Goal: Task Accomplishment & Management: Manage account settings

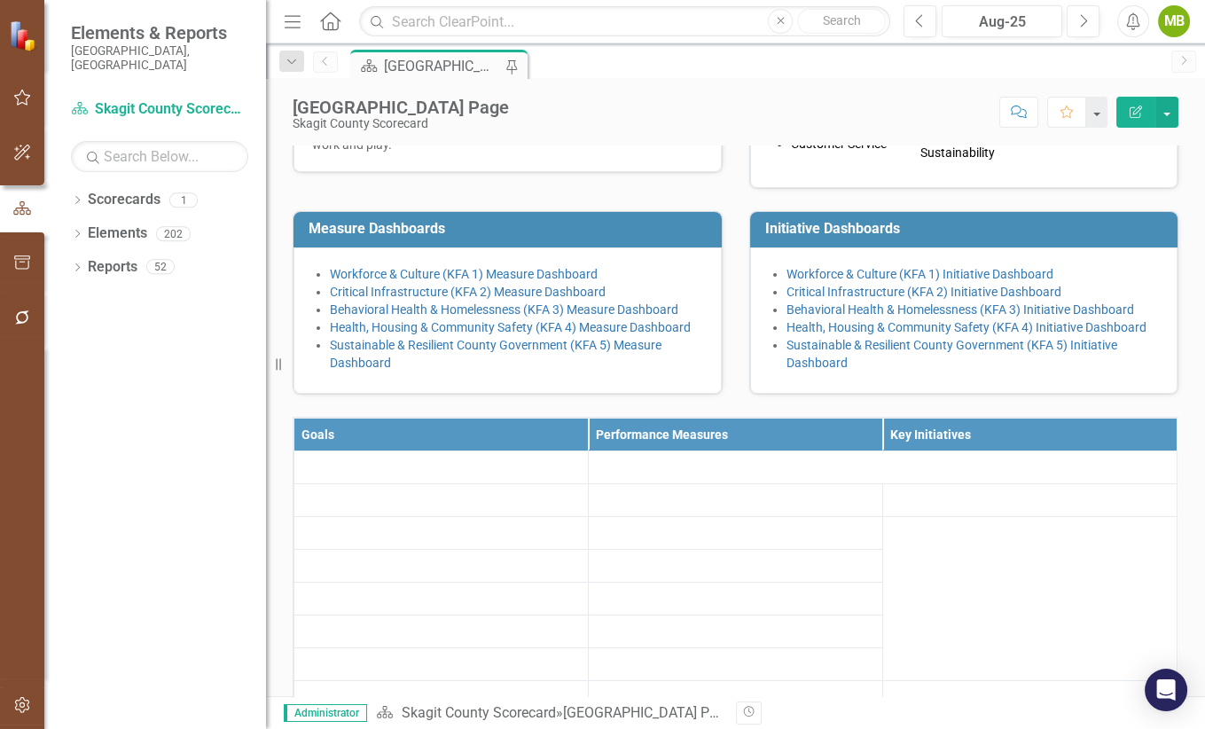
scroll to position [574, 0]
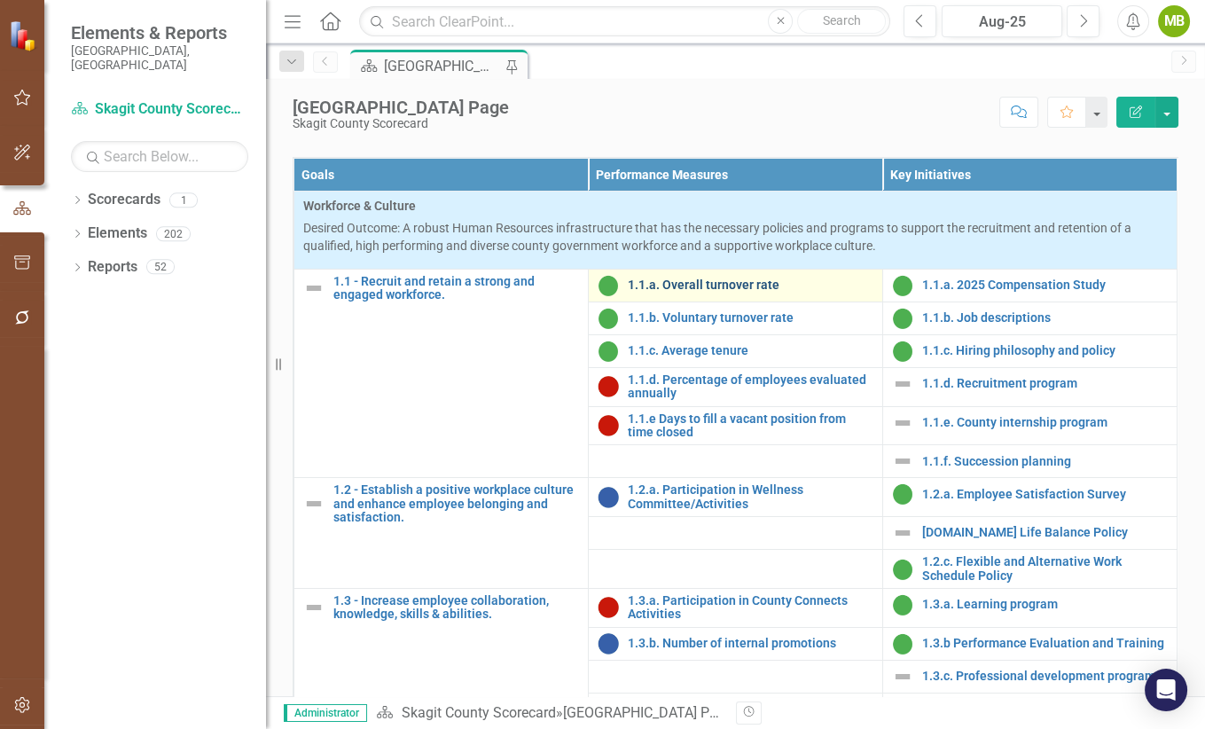
click at [652, 292] on link "1.1.a. Overall turnover rate" at bounding box center [751, 285] width 246 height 13
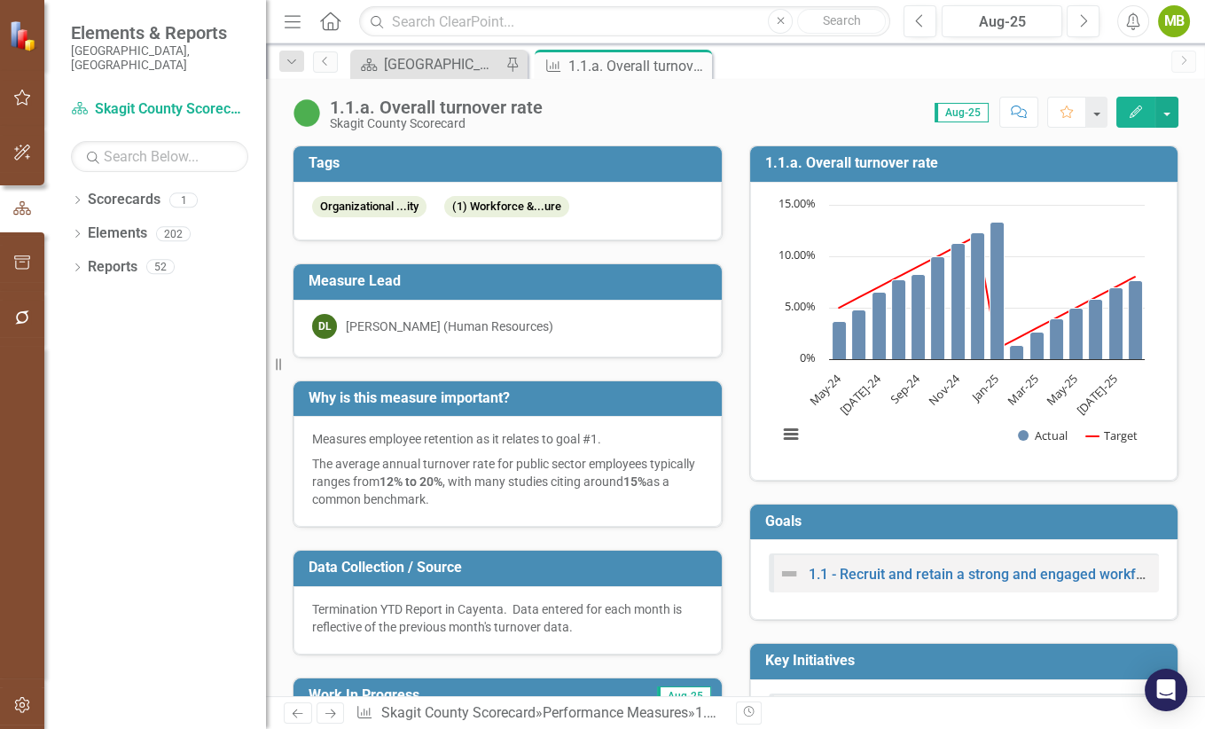
click at [824, 159] on h3 "1.1.a. Overall turnover rate" at bounding box center [967, 163] width 404 height 16
click at [1134, 108] on icon "Edit" at bounding box center [1136, 112] width 16 height 12
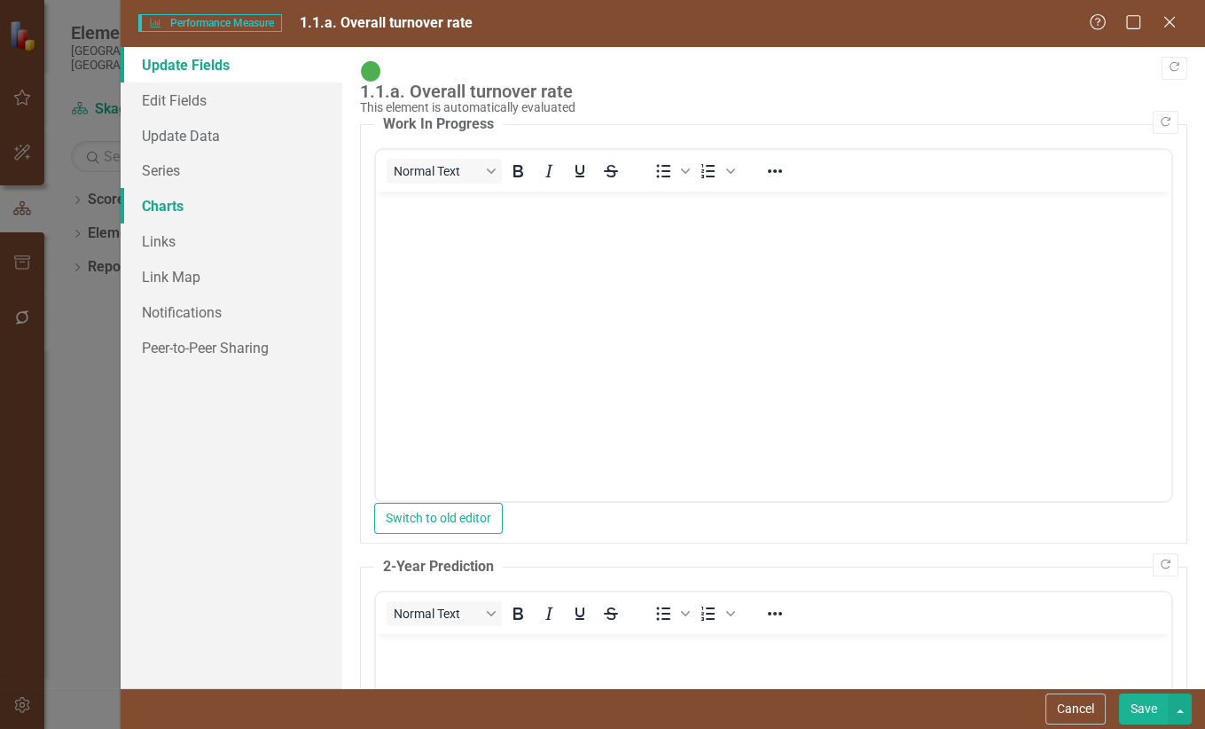
click at [158, 201] on link "Charts" at bounding box center [232, 205] width 222 height 35
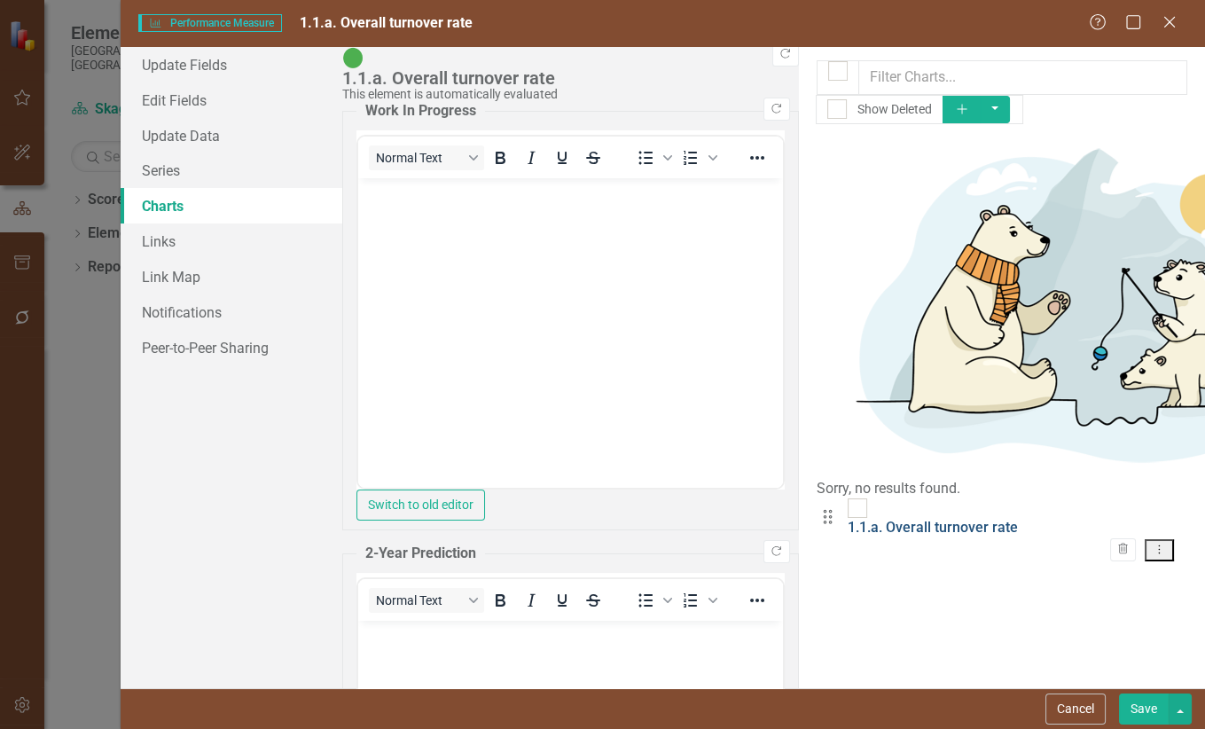
click at [848, 519] on link "1.1.a. Overall turnover rate" at bounding box center [933, 527] width 170 height 17
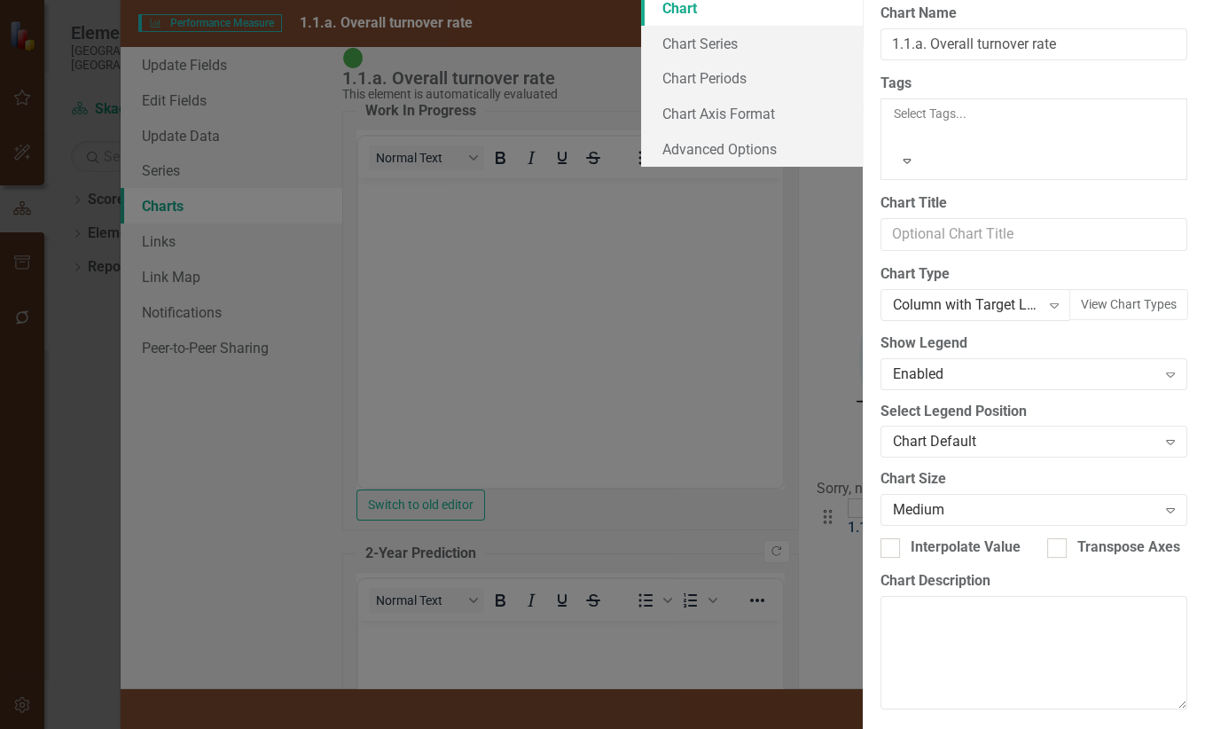
type input "1.1.a. Overall turnover rate"
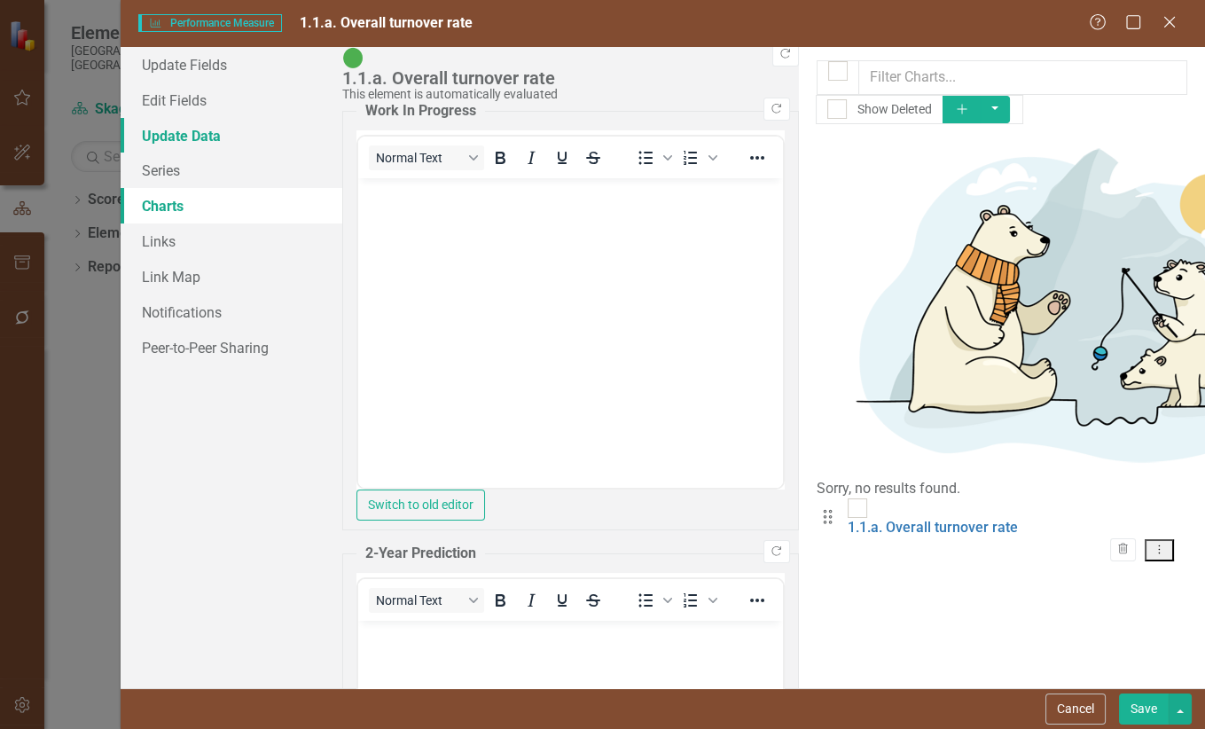
click at [184, 135] on link "Update Data" at bounding box center [232, 135] width 222 height 35
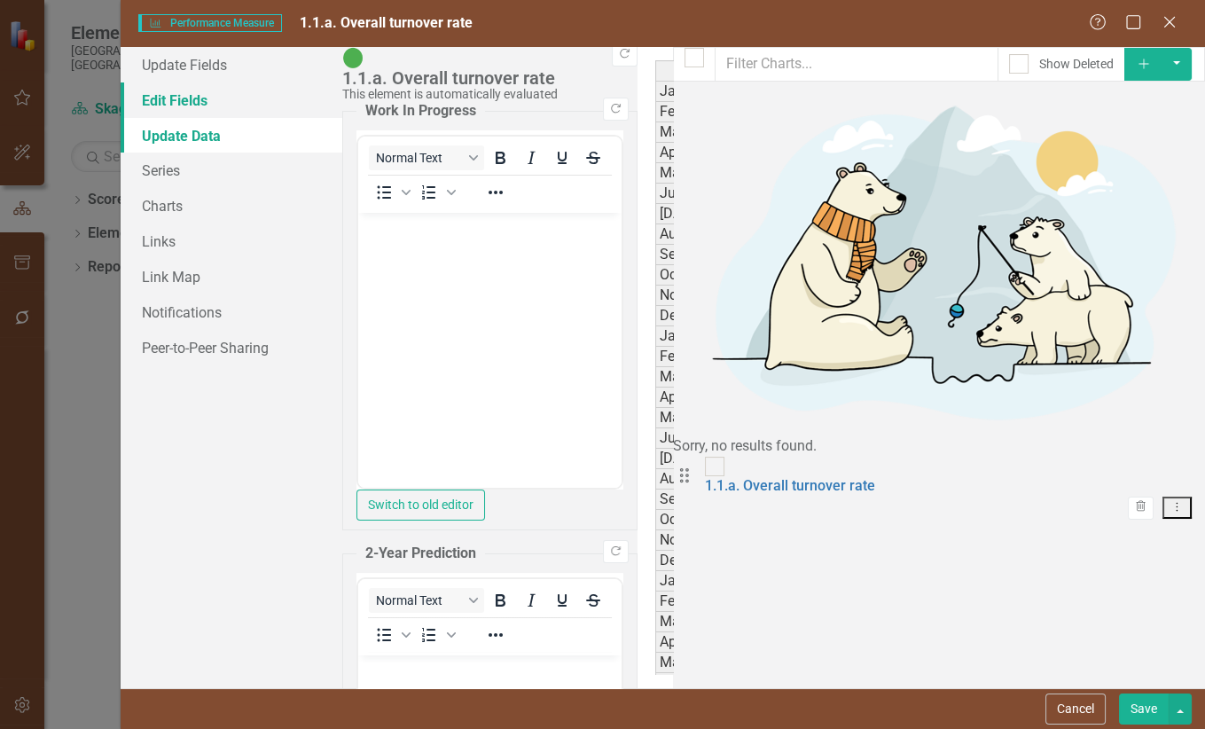
click at [165, 100] on link "Edit Fields" at bounding box center [232, 99] width 222 height 35
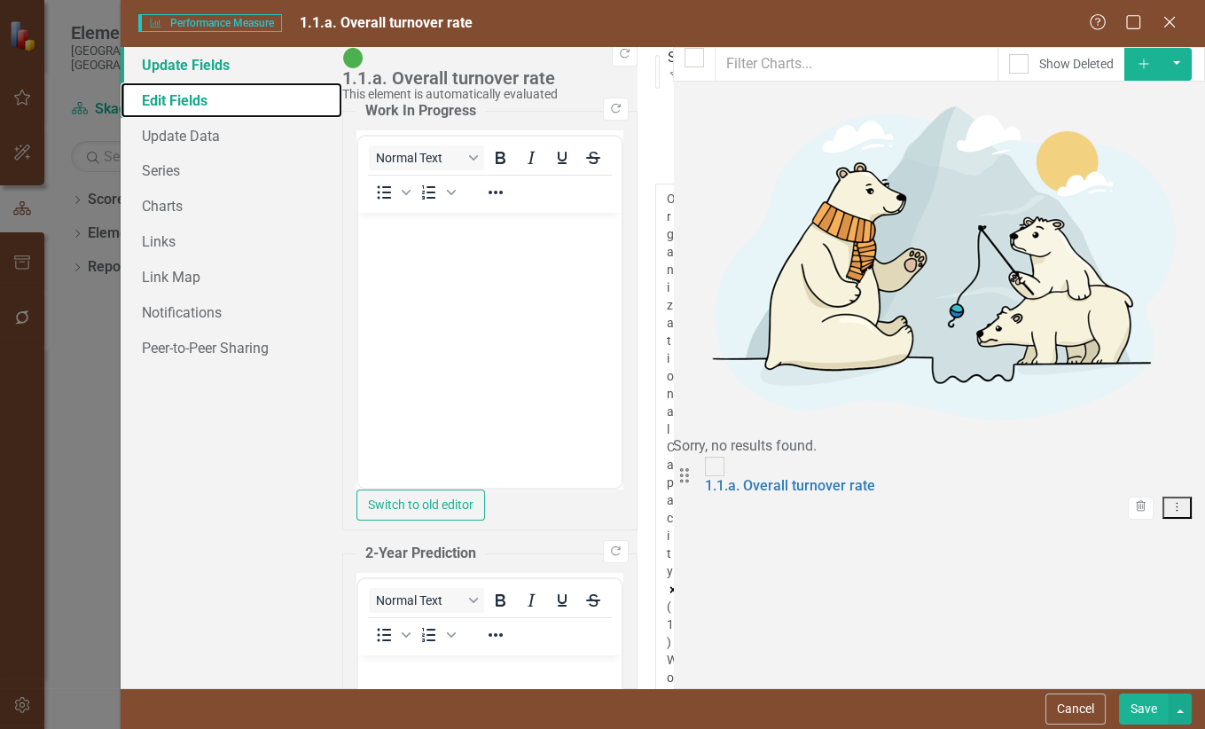
scroll to position [304, 0]
click at [208, 59] on link "Update Fields" at bounding box center [232, 64] width 222 height 35
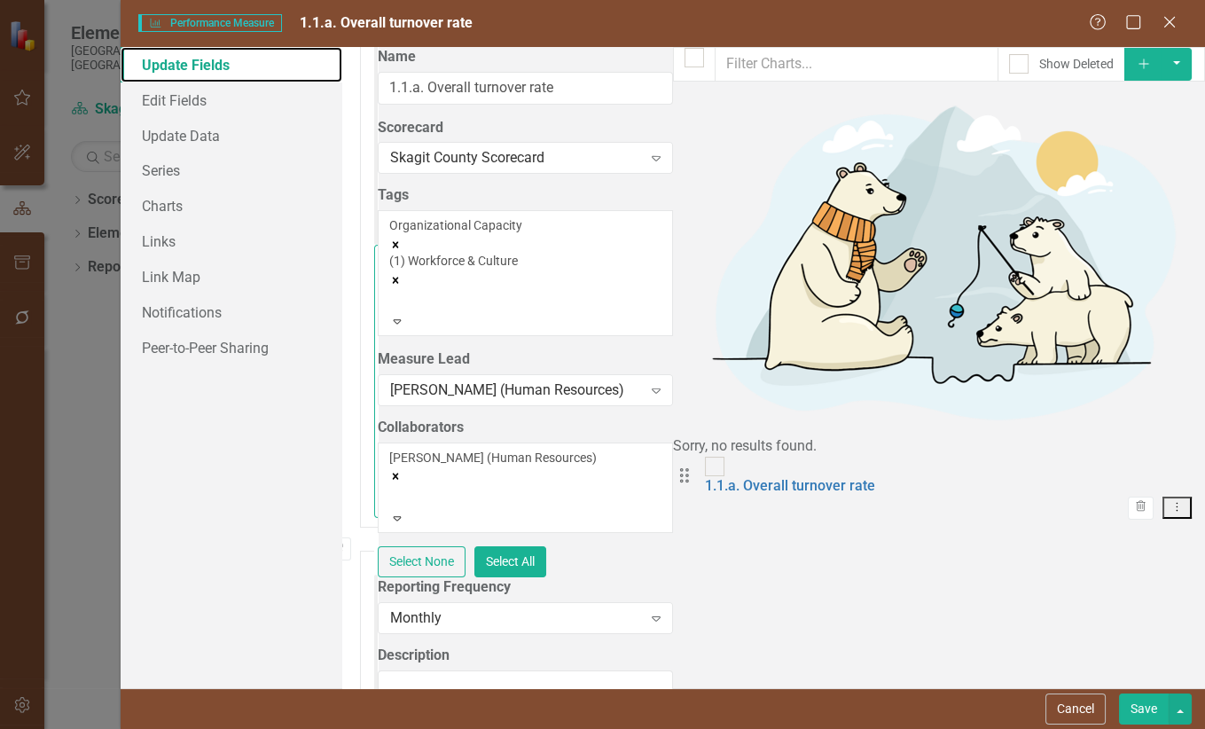
scroll to position [318, 0]
click at [164, 170] on link "Series" at bounding box center [232, 170] width 222 height 35
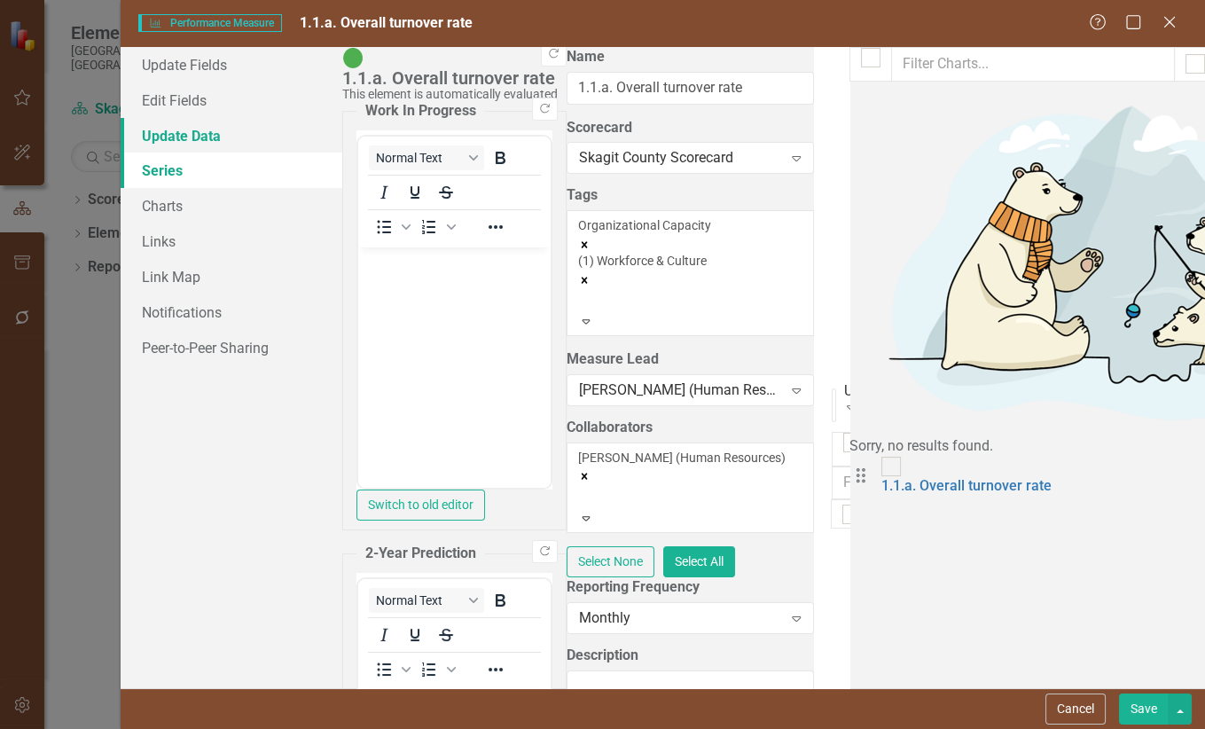
click at [179, 134] on link "Update Data" at bounding box center [232, 135] width 222 height 35
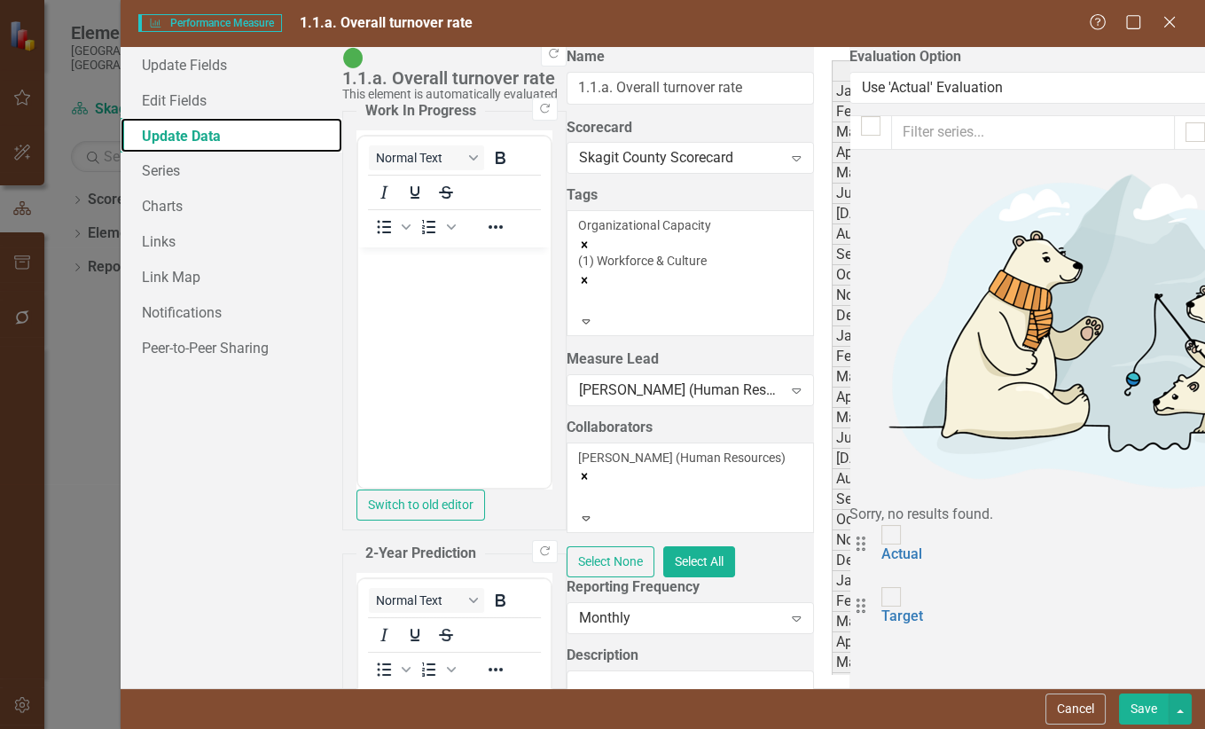
scroll to position [141, 0]
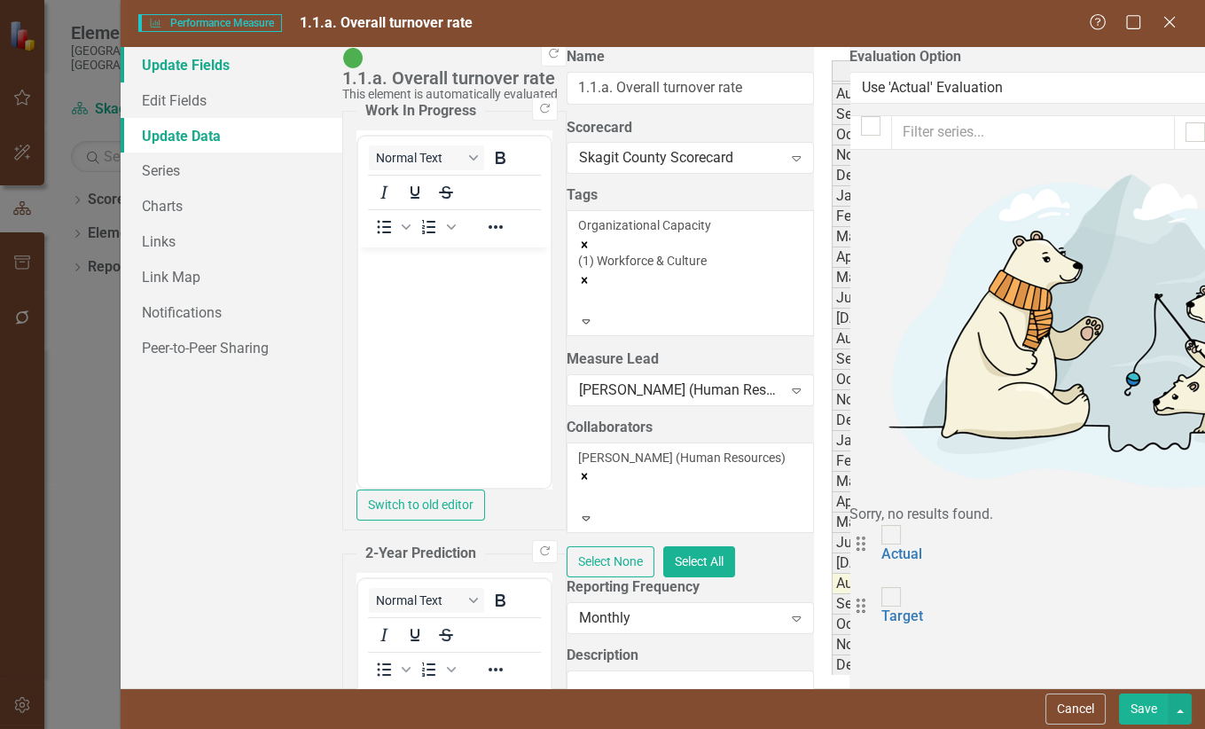
click at [194, 71] on link "Update Fields" at bounding box center [232, 64] width 222 height 35
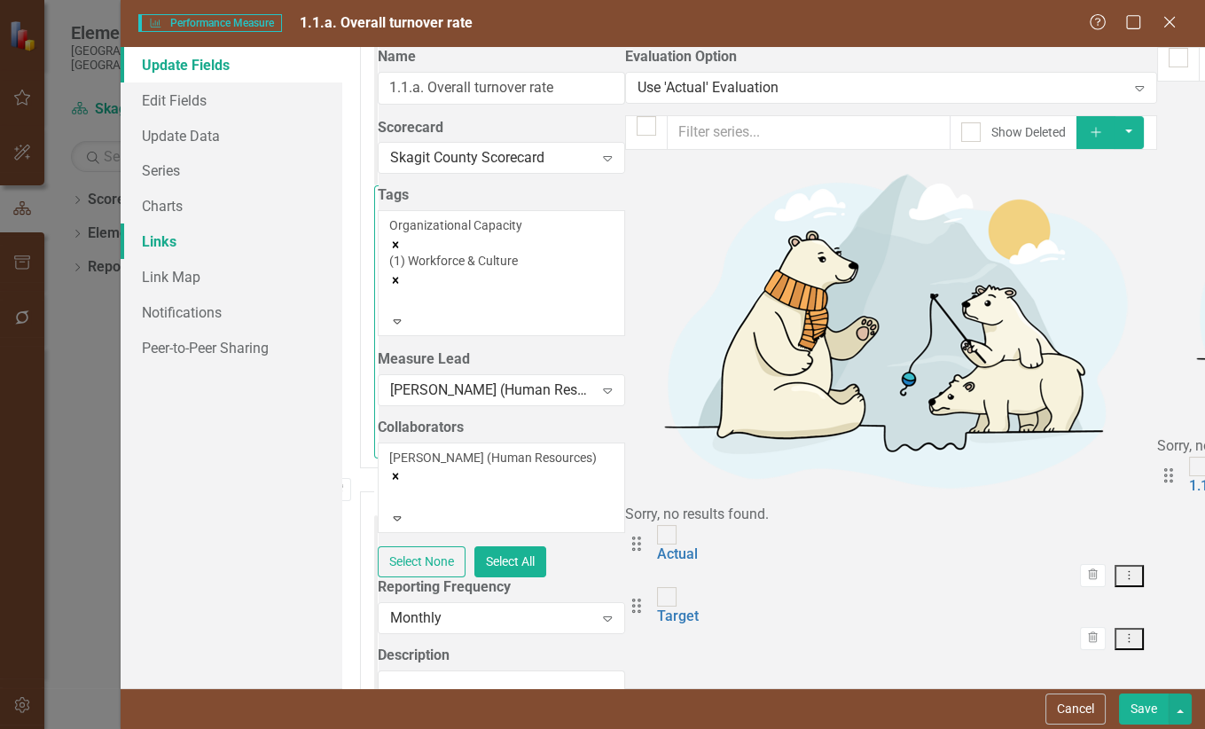
click at [166, 239] on link "Links" at bounding box center [232, 241] width 222 height 35
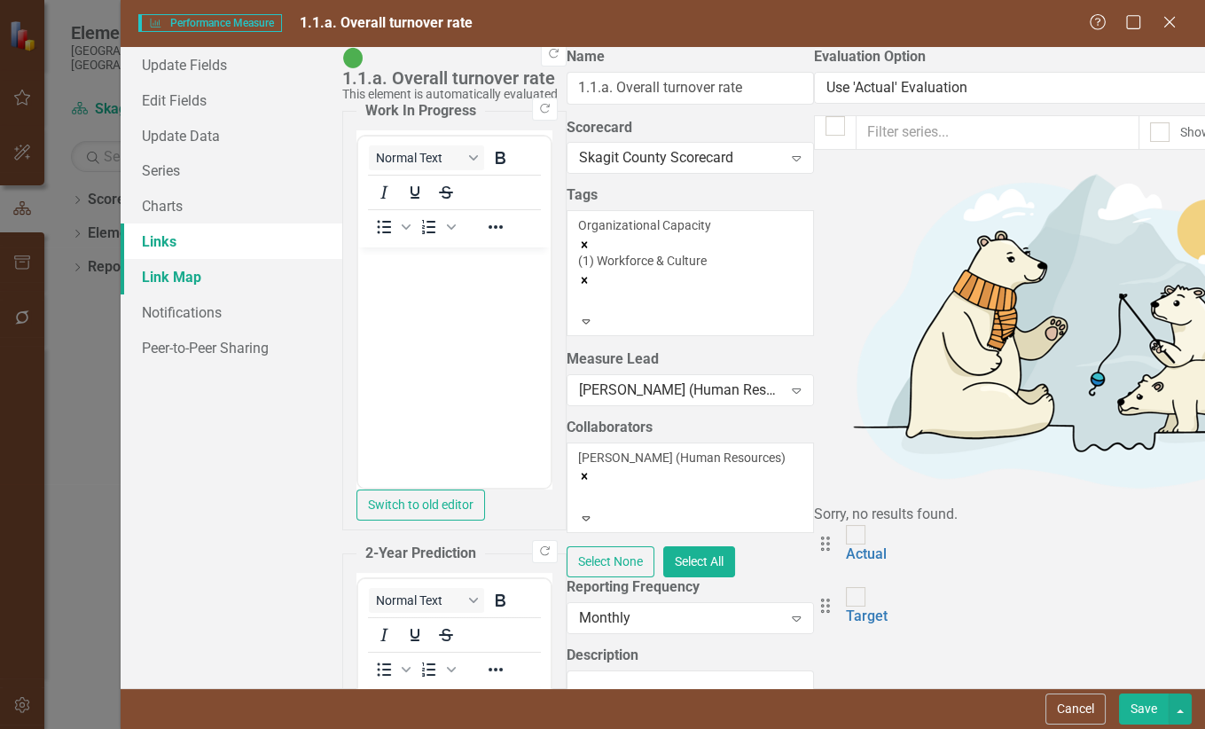
click at [172, 278] on link "Link Map" at bounding box center [232, 276] width 222 height 35
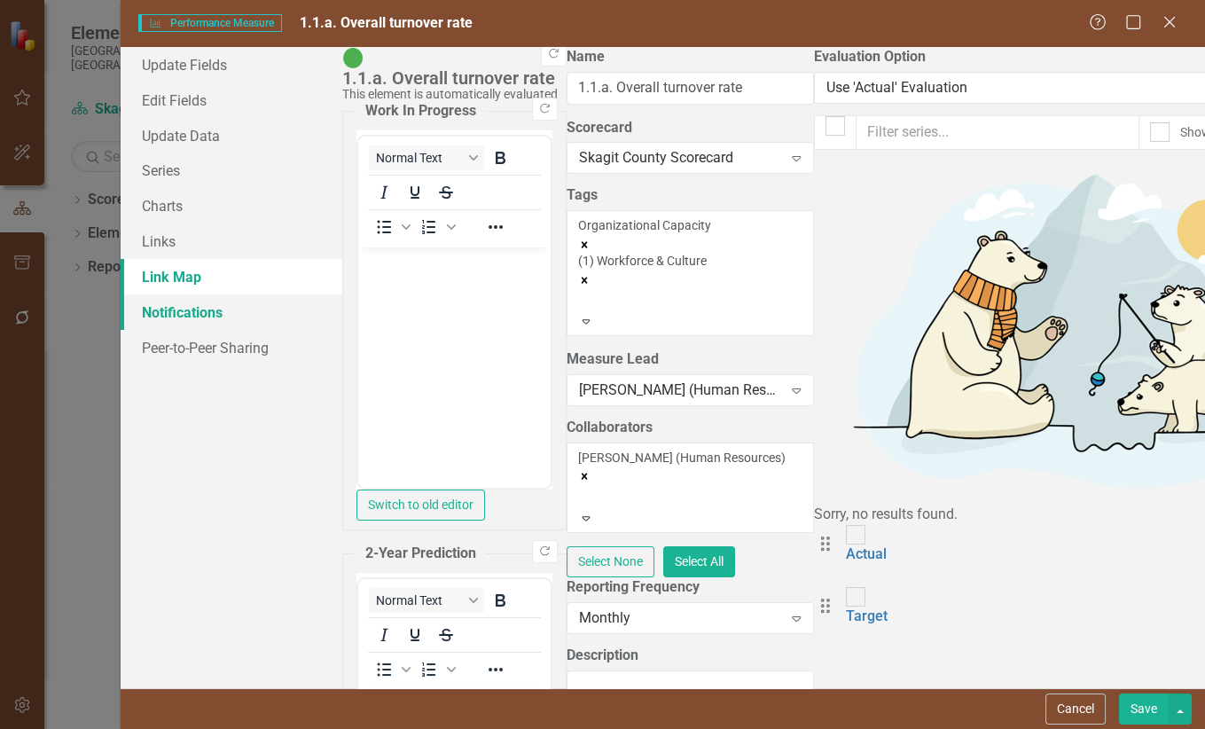
click at [180, 309] on link "Notifications" at bounding box center [232, 311] width 222 height 35
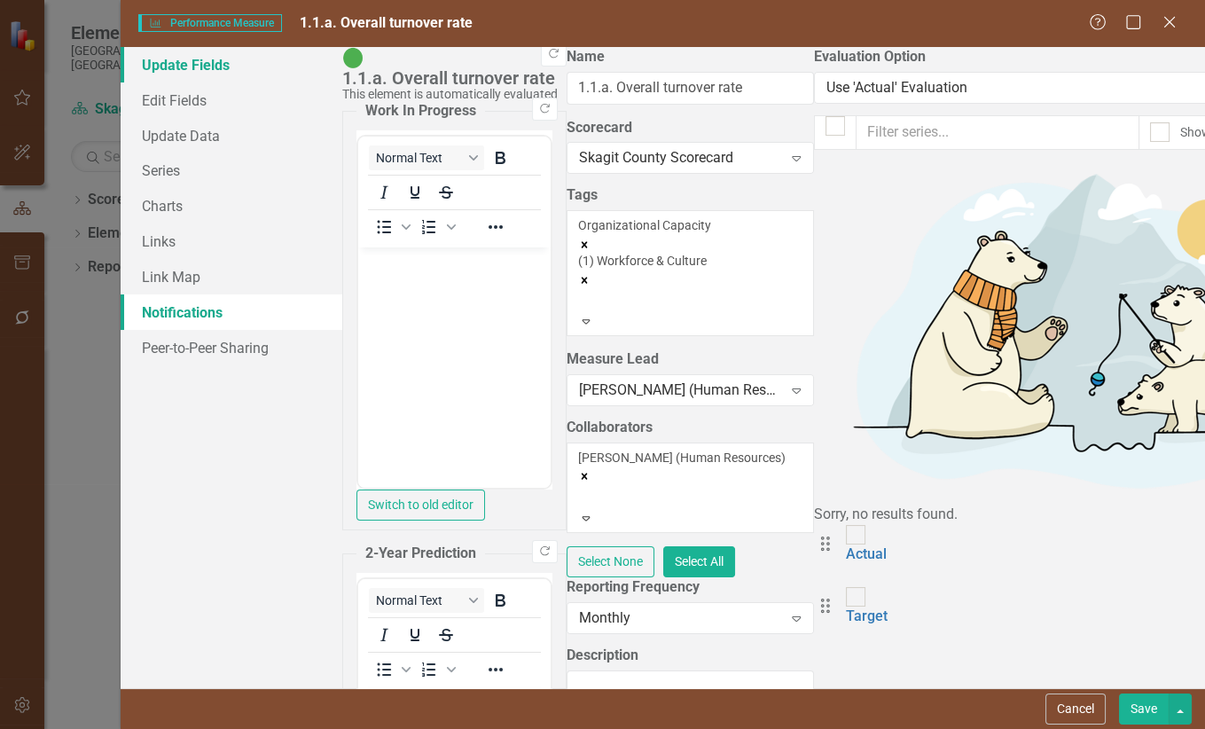
click at [180, 66] on link "Update Fields" at bounding box center [232, 64] width 222 height 35
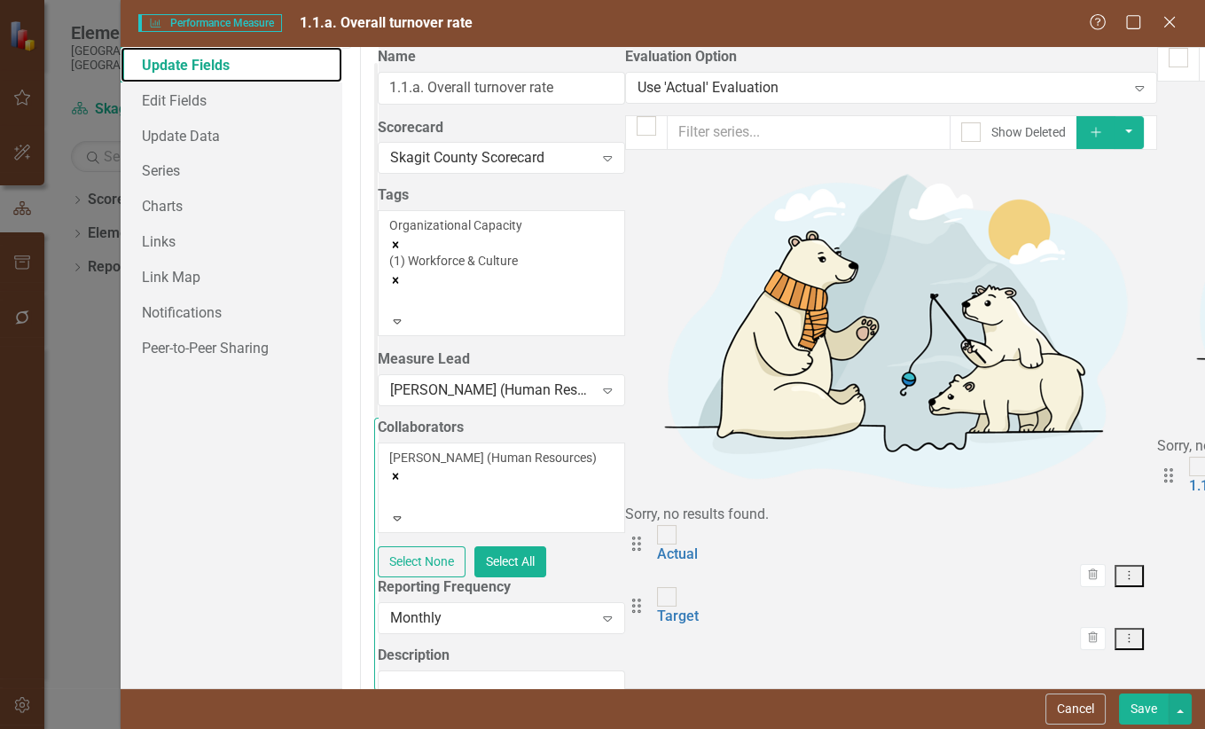
scroll to position [318, 0]
click at [191, 102] on link "Edit Fields" at bounding box center [232, 99] width 222 height 35
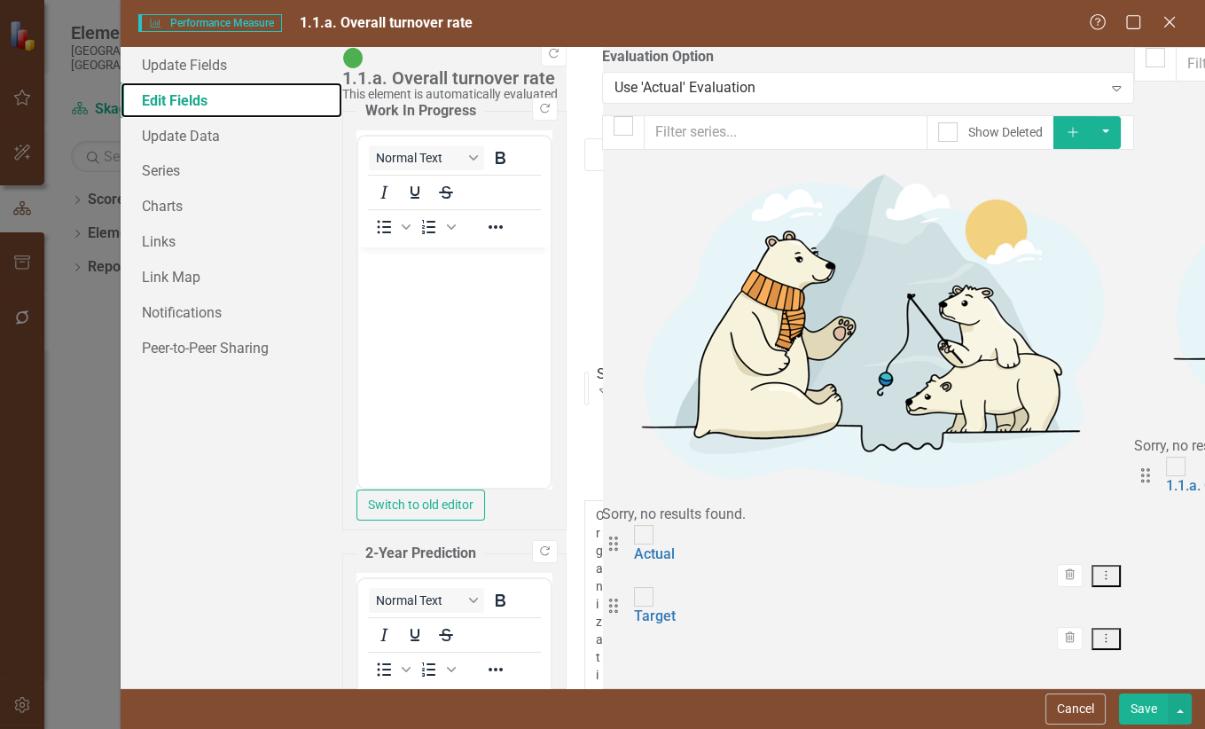
scroll to position [0, 0]
click at [192, 136] on link "Update Data" at bounding box center [232, 135] width 222 height 35
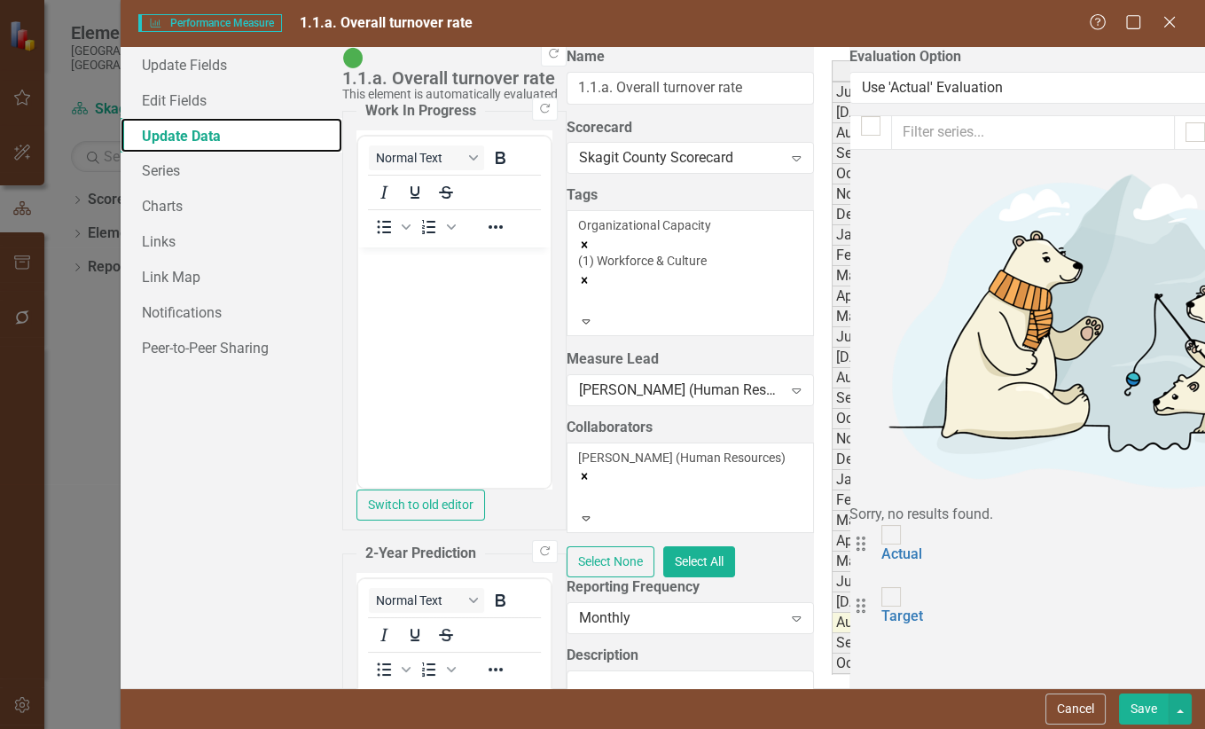
scroll to position [141, 0]
click at [171, 172] on link "Series" at bounding box center [232, 170] width 222 height 35
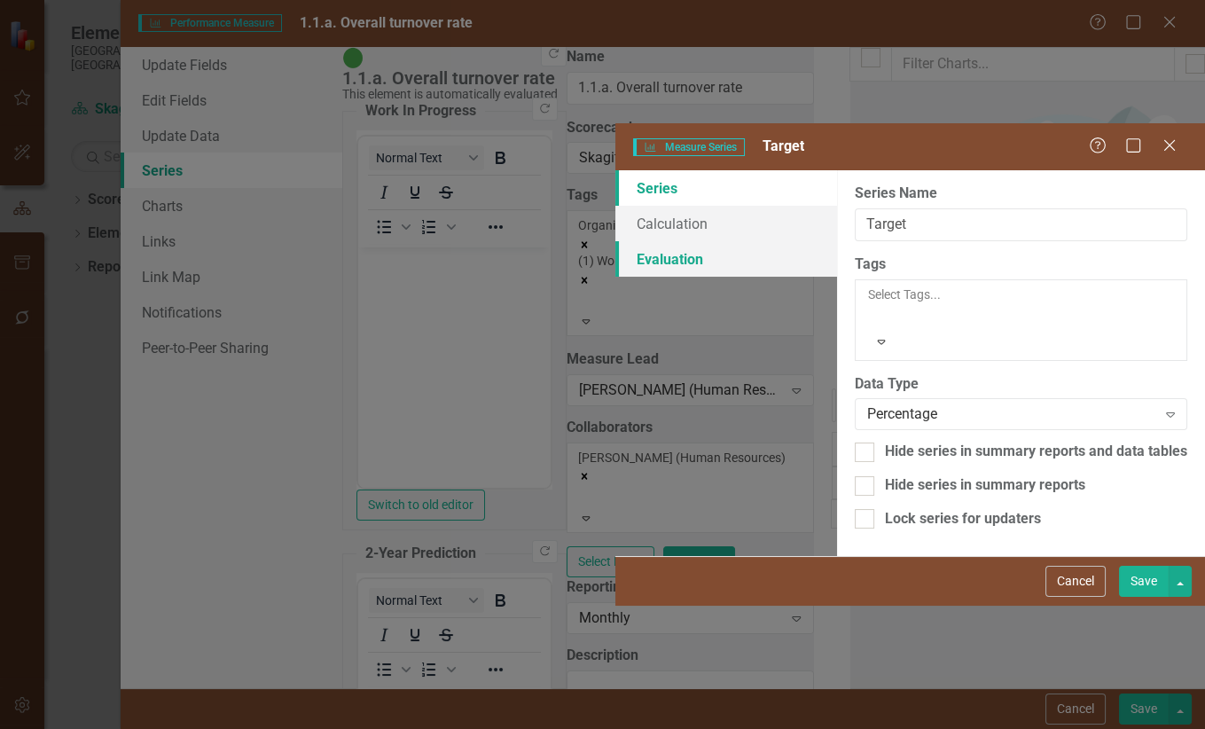
click at [616, 241] on link "Evaluation" at bounding box center [727, 258] width 222 height 35
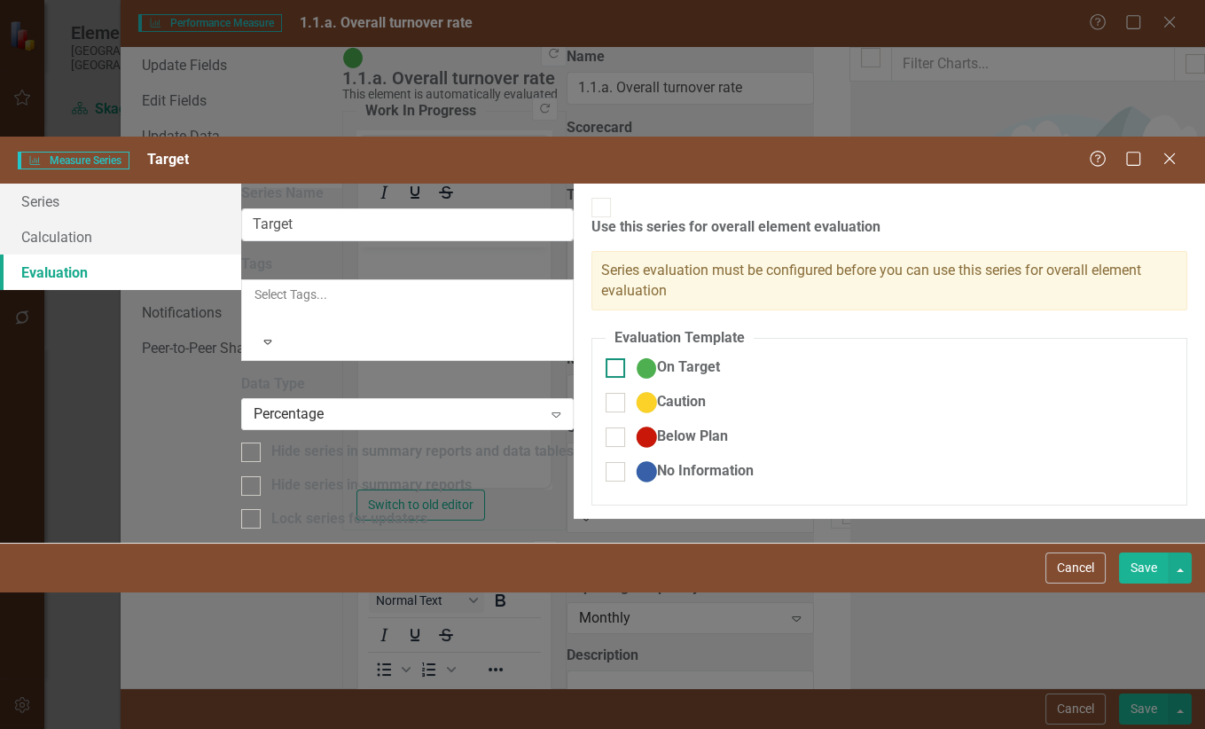
click at [606, 358] on input "On Target" at bounding box center [612, 364] width 12 height 12
checkbox input "true"
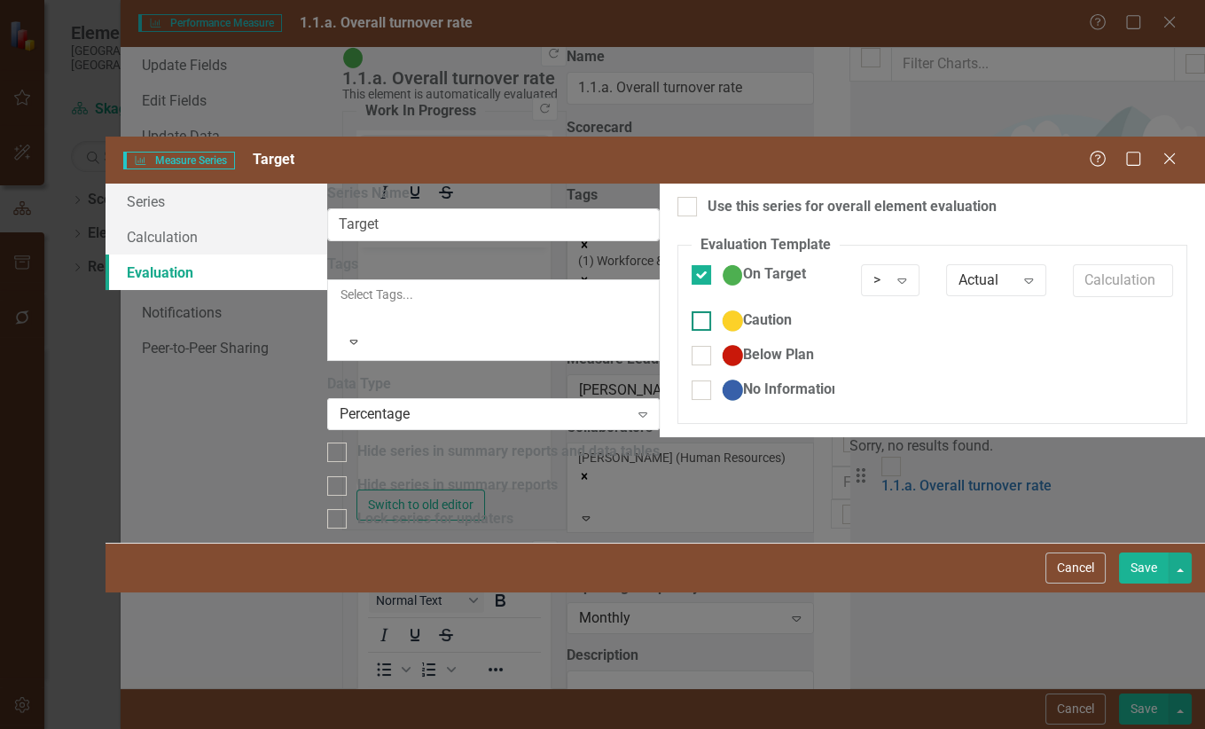
click at [692, 311] on input "Caution" at bounding box center [698, 317] width 12 height 12
checkbox input "true"
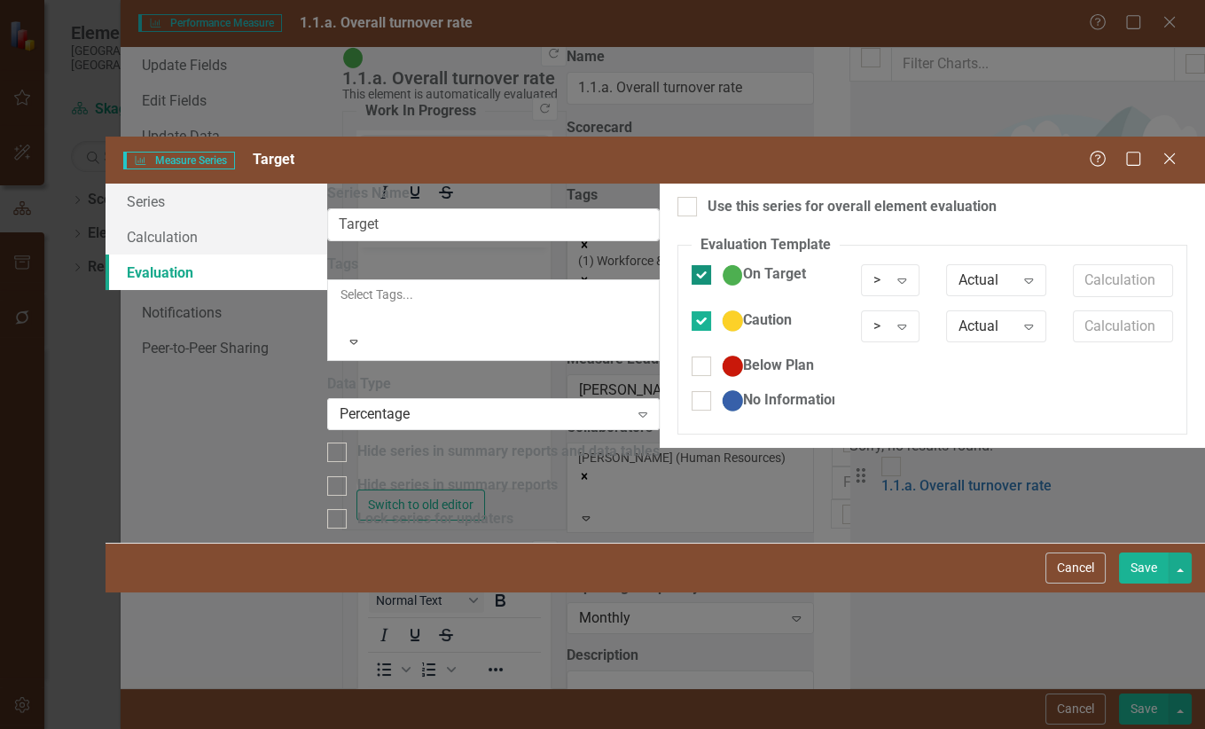
click at [692, 265] on input "On Target" at bounding box center [698, 271] width 12 height 12
checkbox input "false"
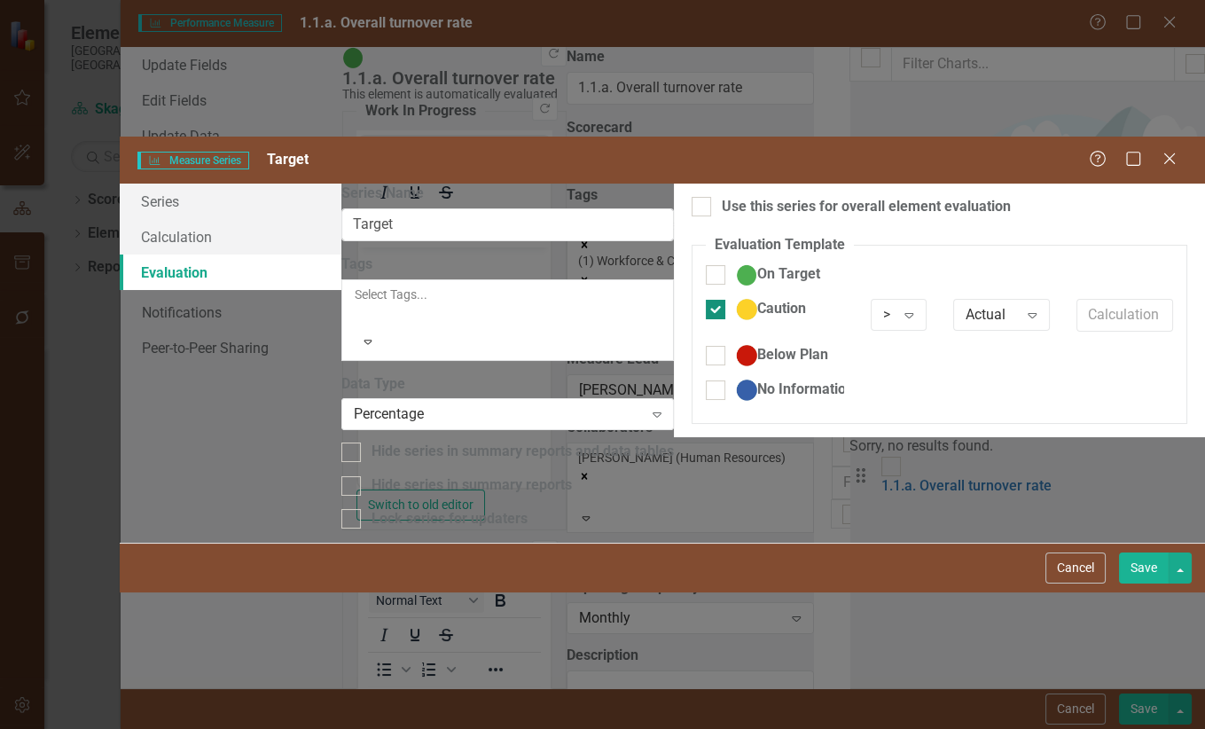
click at [706, 300] on input "Caution" at bounding box center [712, 306] width 12 height 12
checkbox input "false"
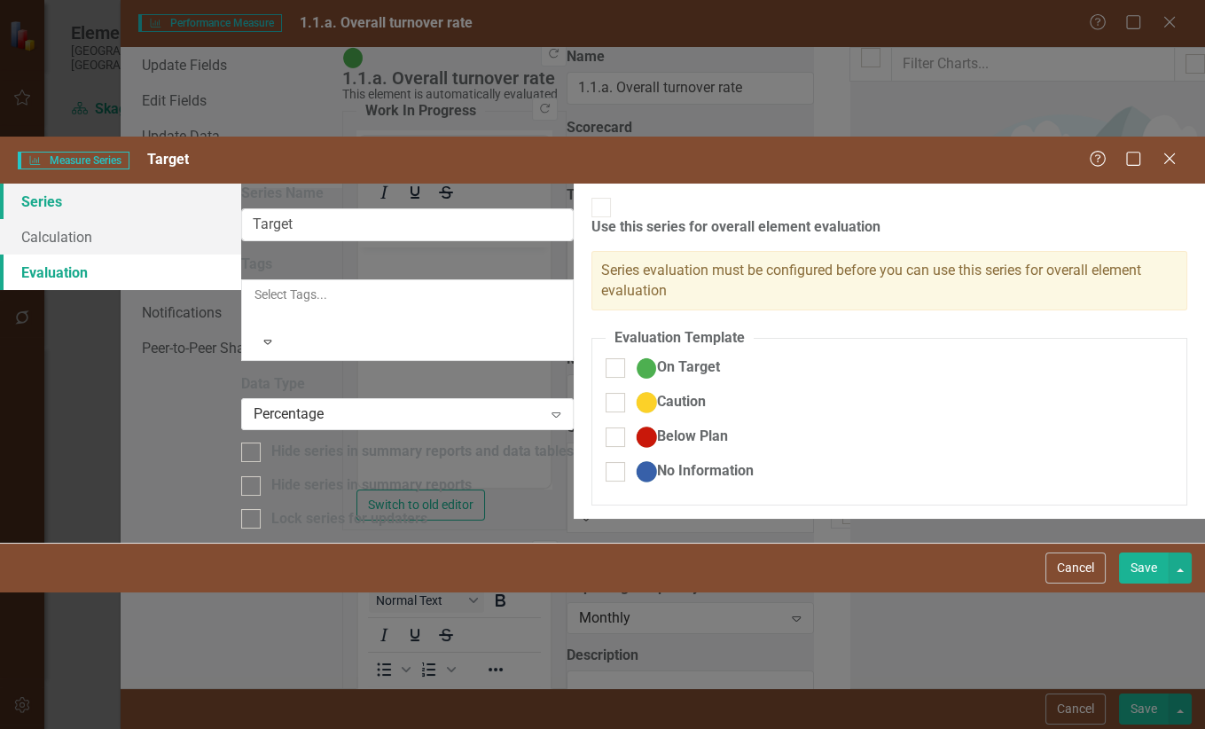
click at [241, 184] on link "Series" at bounding box center [120, 201] width 241 height 35
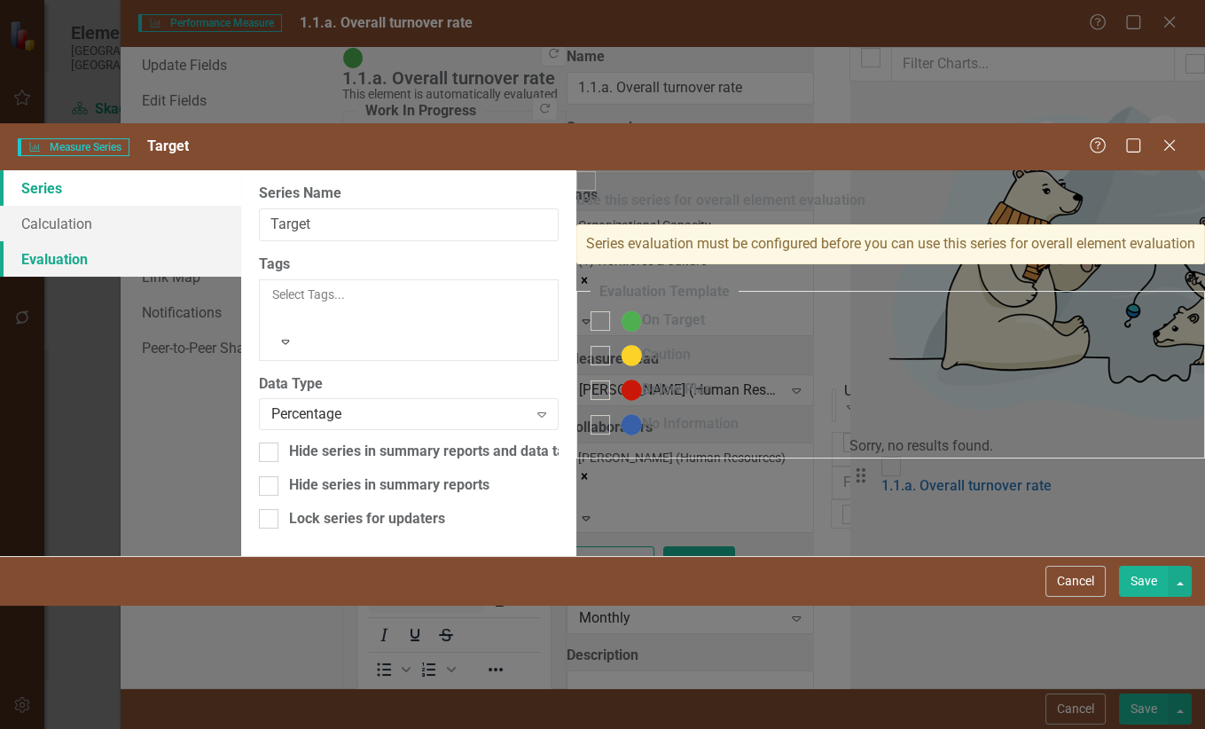
click at [241, 241] on link "Evaluation" at bounding box center [120, 258] width 241 height 35
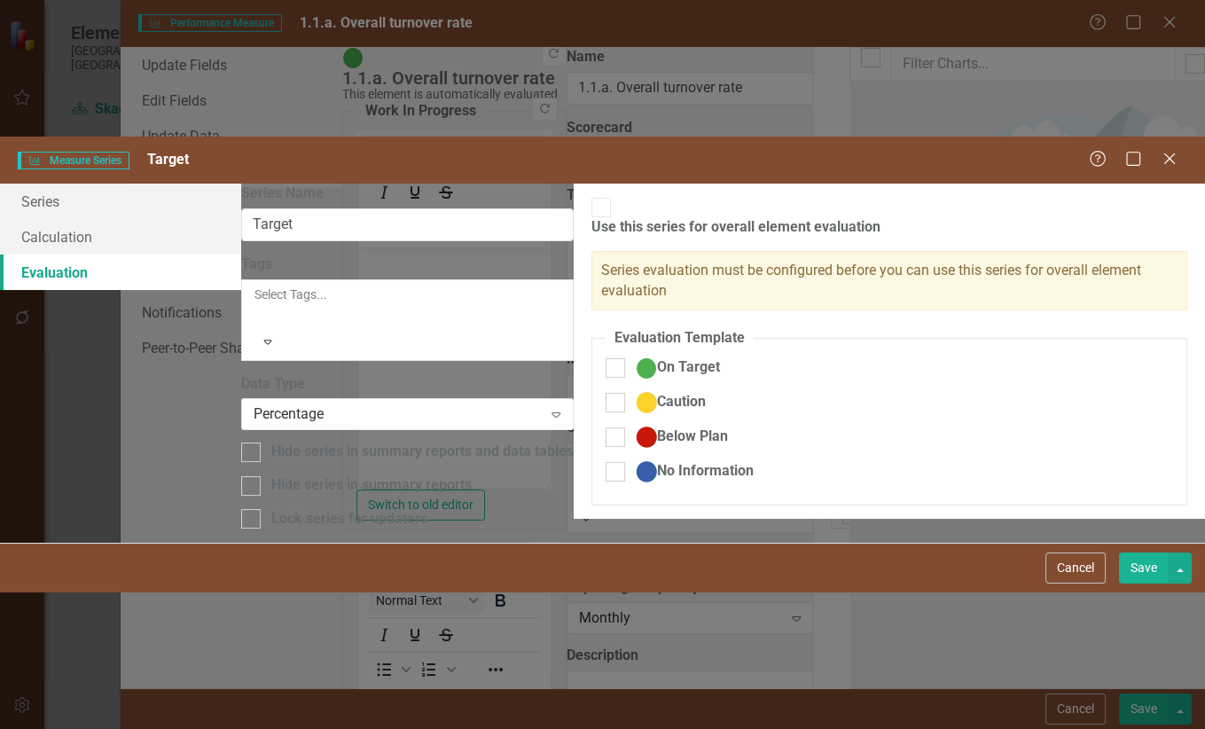
click at [592, 198] on div at bounding box center [602, 208] width 20 height 20
